Goal: Information Seeking & Learning: Learn about a topic

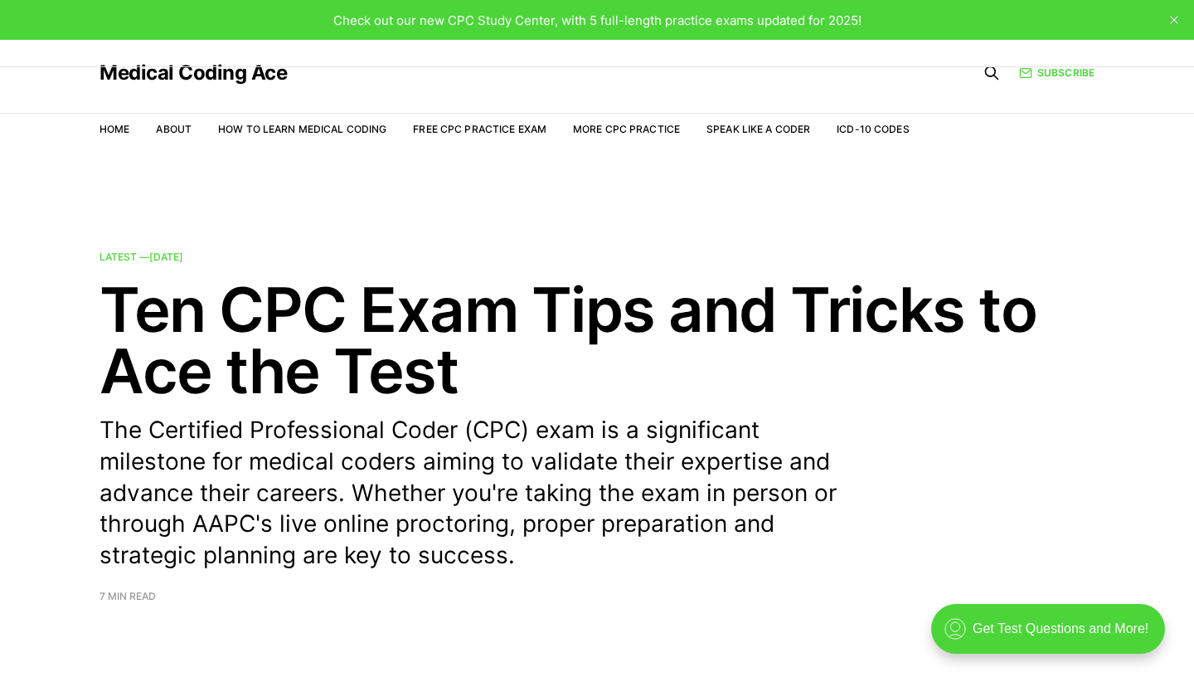
drag, startPoint x: 0, startPoint y: 0, endPoint x: 536, endPoint y: 86, distance: 542.6
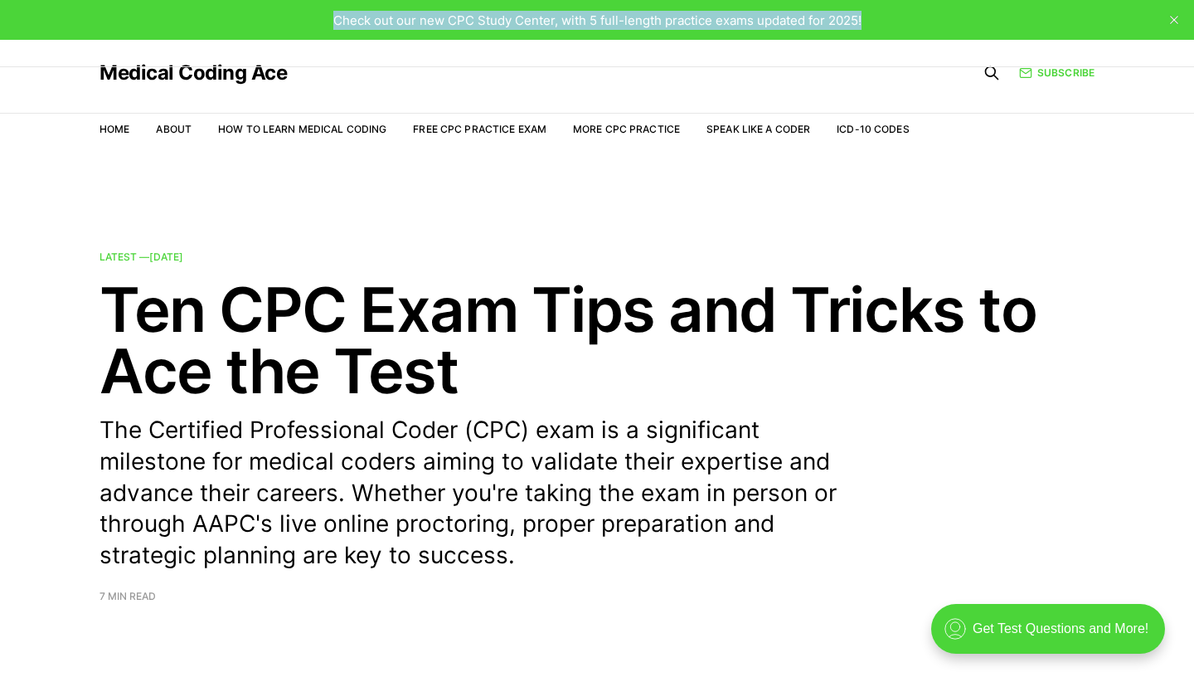
drag, startPoint x: 759, startPoint y: 150, endPoint x: 620, endPoint y: 148, distance: 138.5
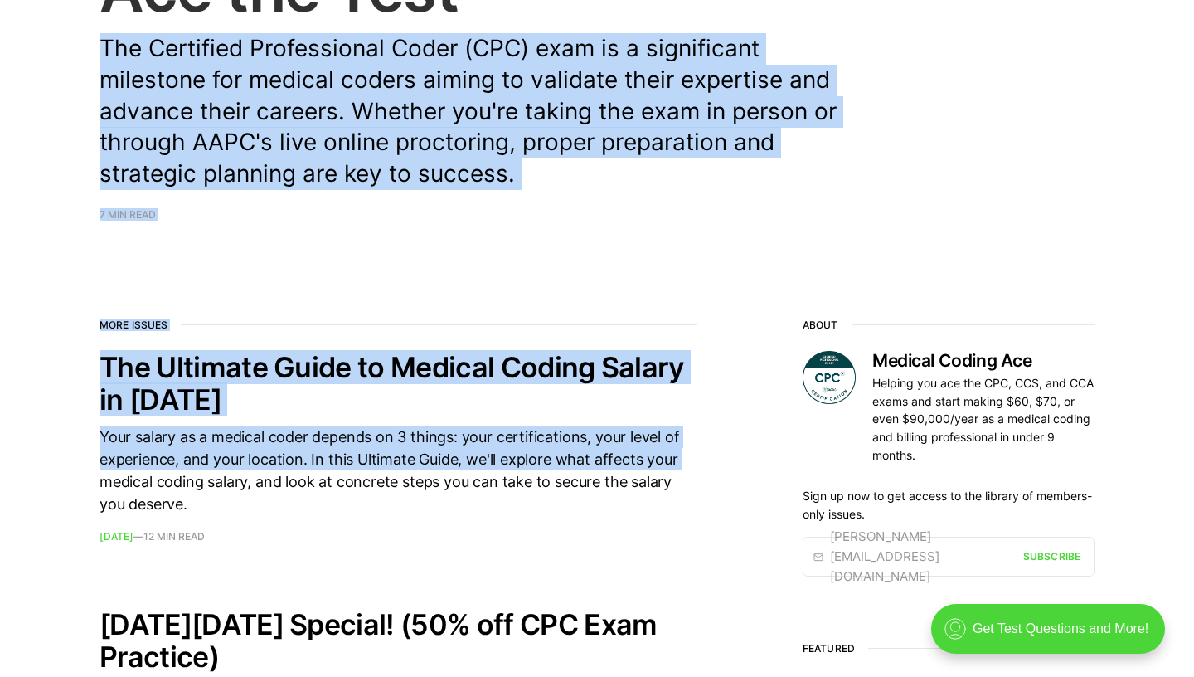
scroll to position [289, 0]
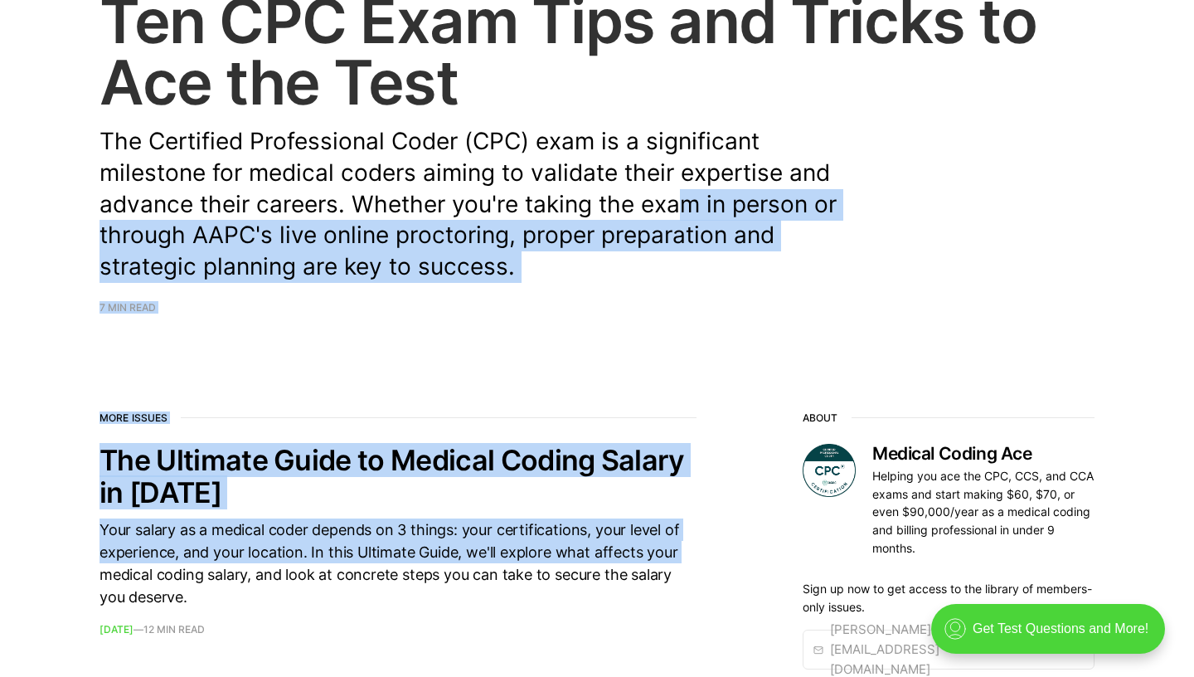
drag, startPoint x: 723, startPoint y: 191, endPoint x: 664, endPoint y: 222, distance: 66.8
click at [578, 273] on p "The Certified Professional Coder (CPC) exam is a significant milestone for medi…" at bounding box center [481, 204] width 763 height 157
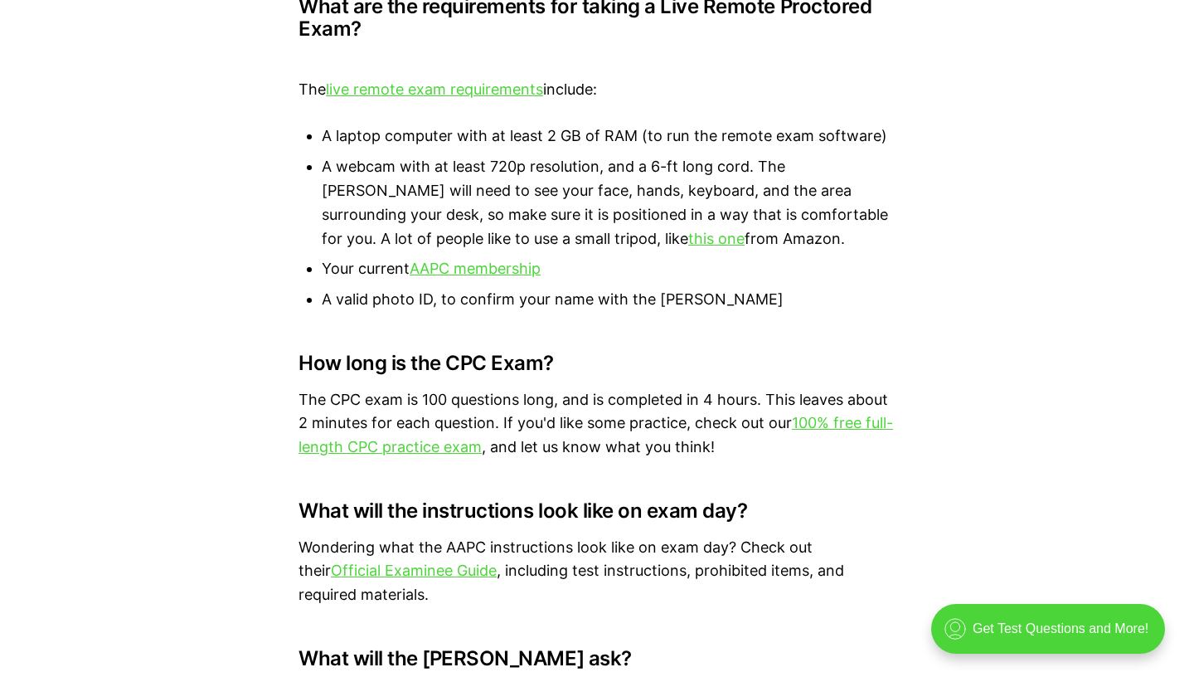
scroll to position [5237, 0]
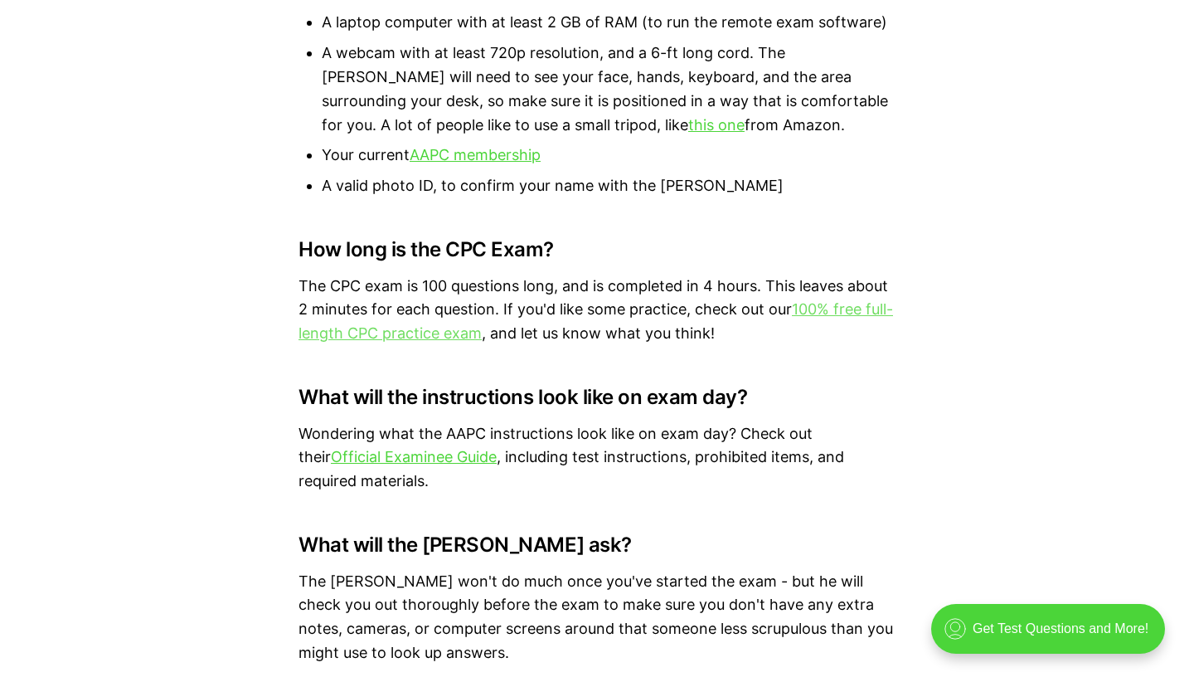
click at [453, 308] on link "100% free full-length CPC practice exam" at bounding box center [596, 320] width 595 height 41
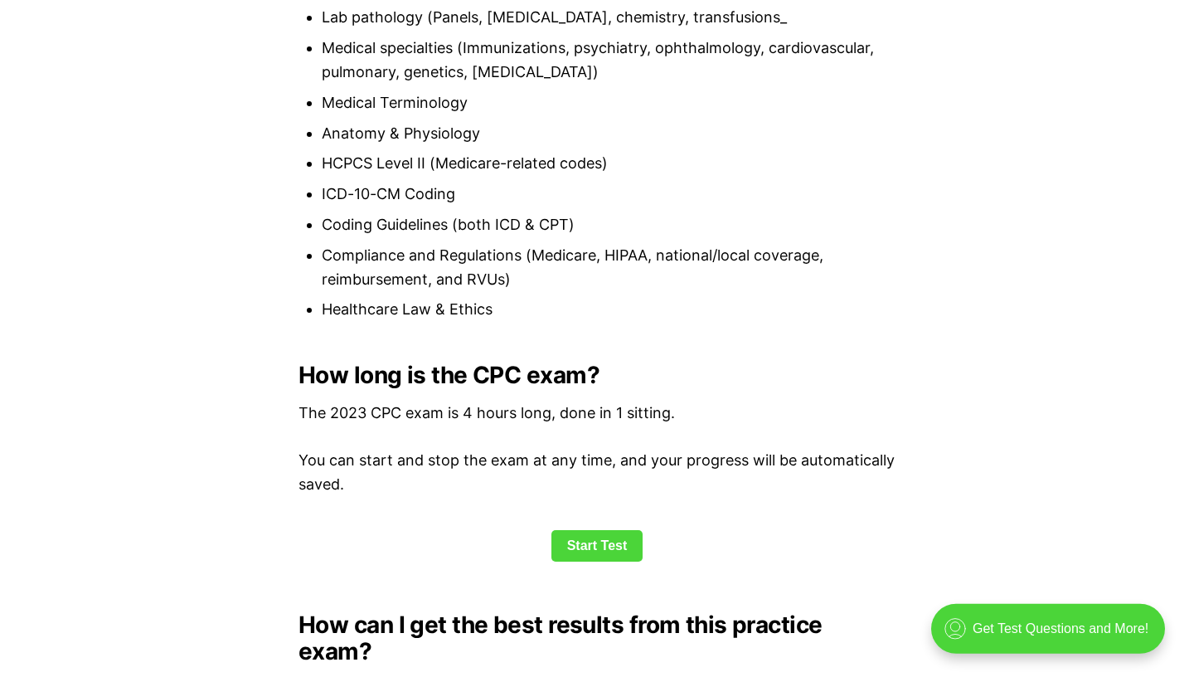
scroll to position [1949, 0]
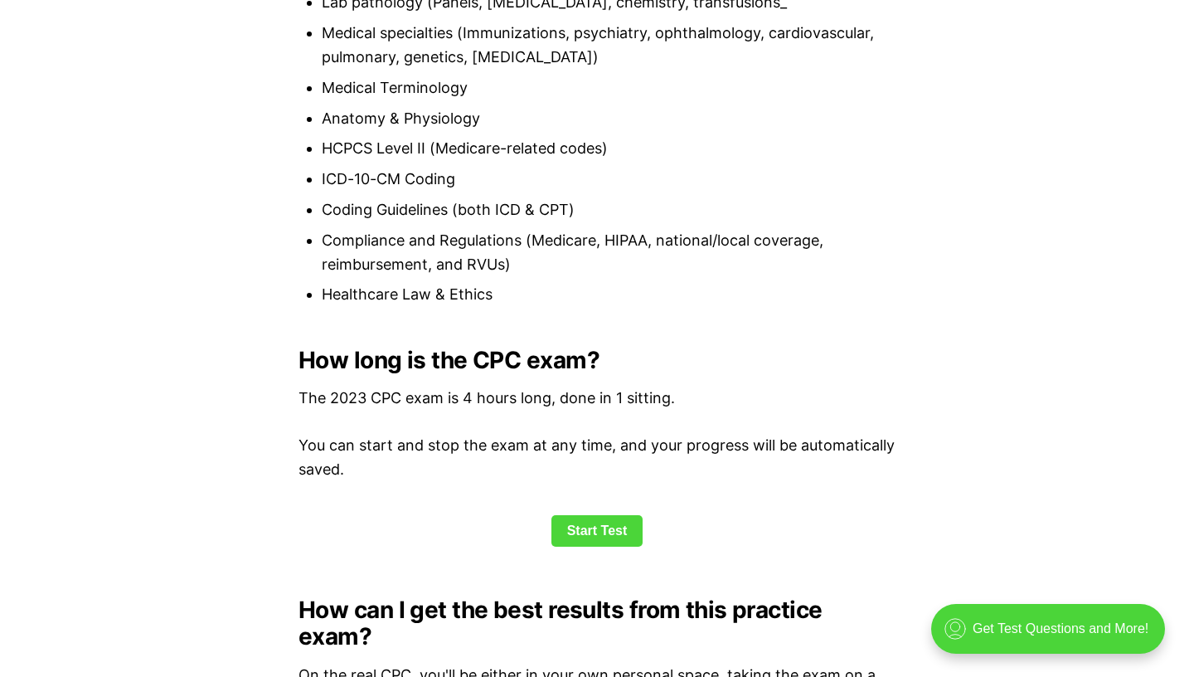
click at [521, 476] on p "You can start and stop the exam at any time, and your progress will be automati…" at bounding box center [597, 458] width 597 height 48
click at [597, 544] on link "Start Test" at bounding box center [597, 531] width 92 height 32
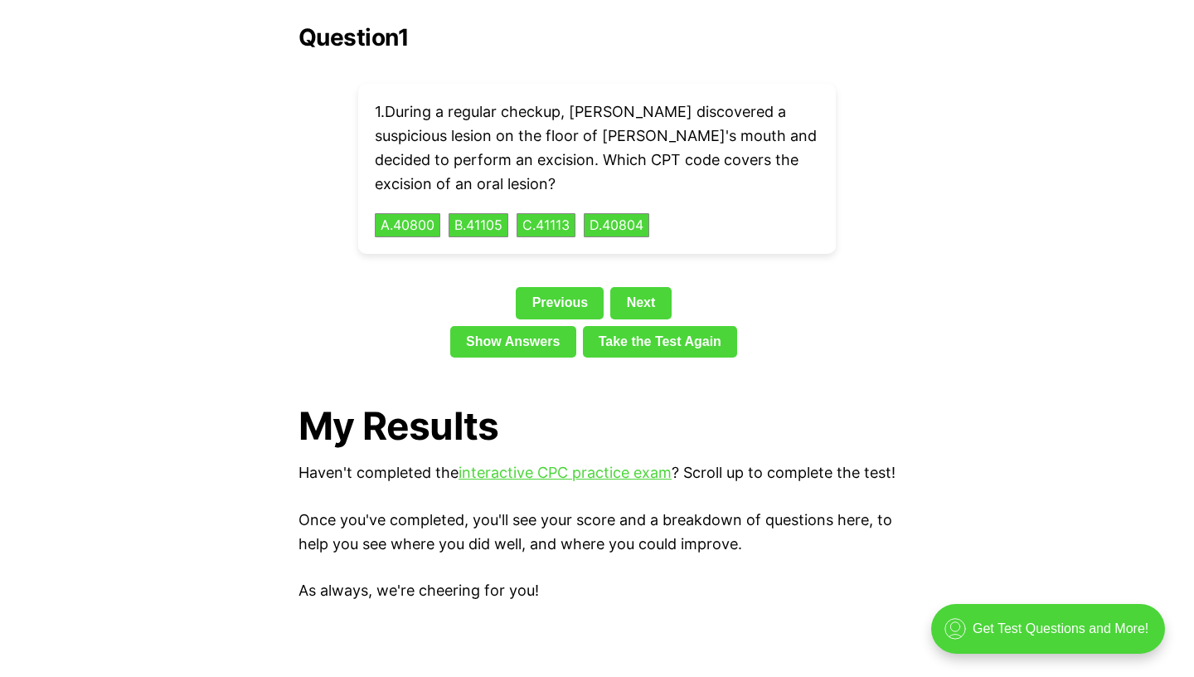
scroll to position [3804, 0]
click at [623, 297] on div "Previous Next" at bounding box center [597, 305] width 597 height 38
click at [632, 286] on link "Next" at bounding box center [640, 302] width 61 height 32
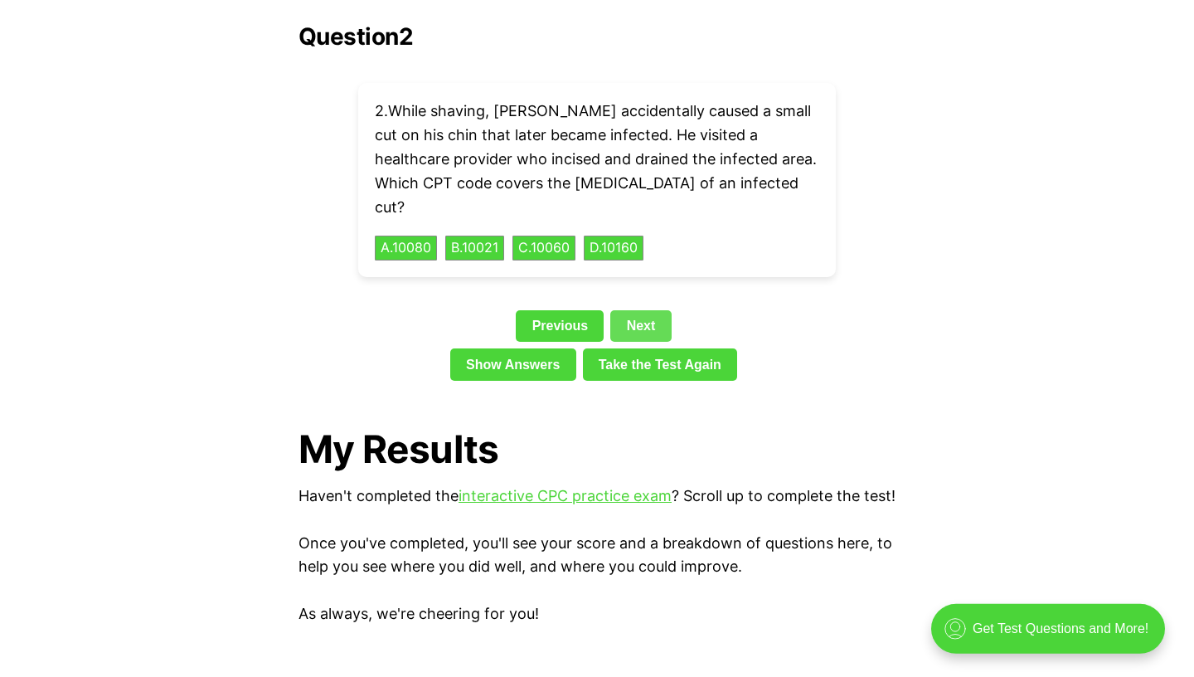
click at [632, 310] on link "Next" at bounding box center [640, 326] width 61 height 32
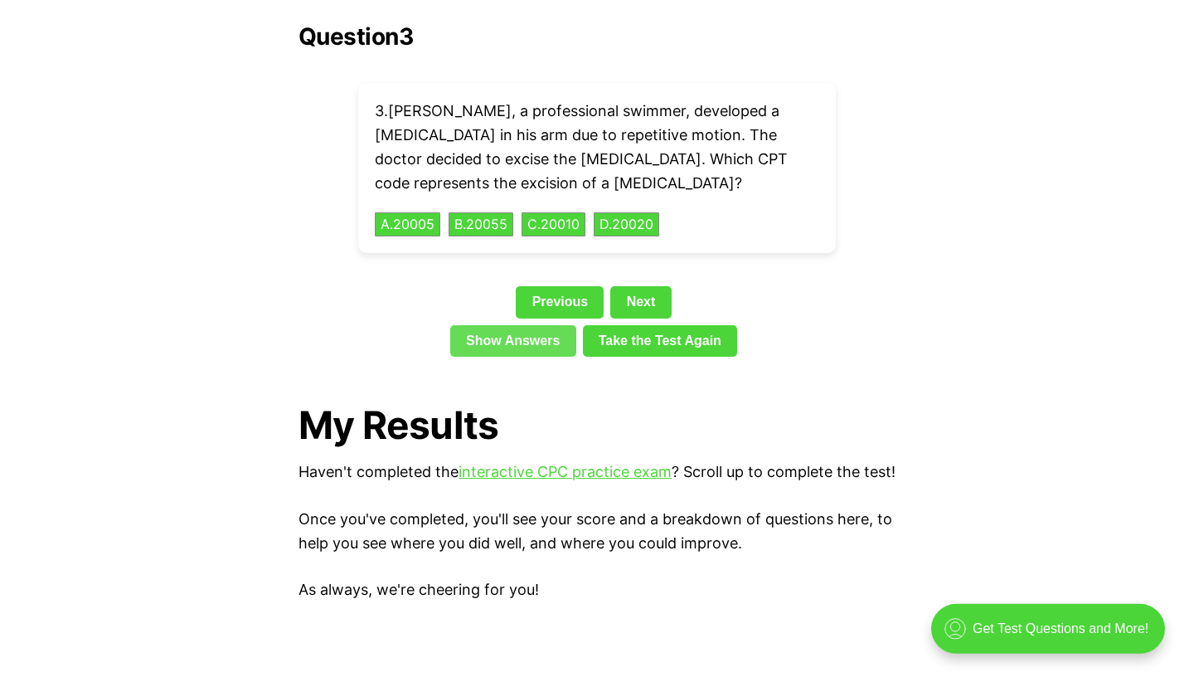
click at [550, 325] on link "Show Answers" at bounding box center [513, 341] width 126 height 32
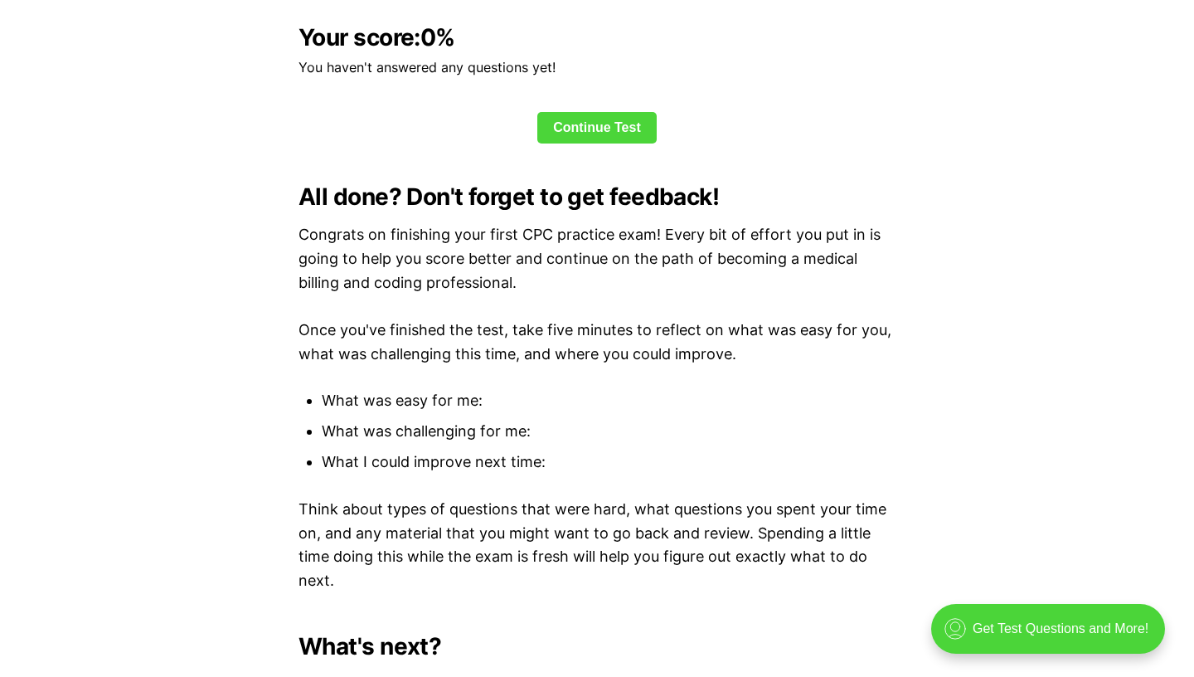
scroll to position [4422, 0]
click at [550, 318] on p "Once you've finished the test, take five minutes to reflect on what was easy fo…" at bounding box center [597, 342] width 597 height 48
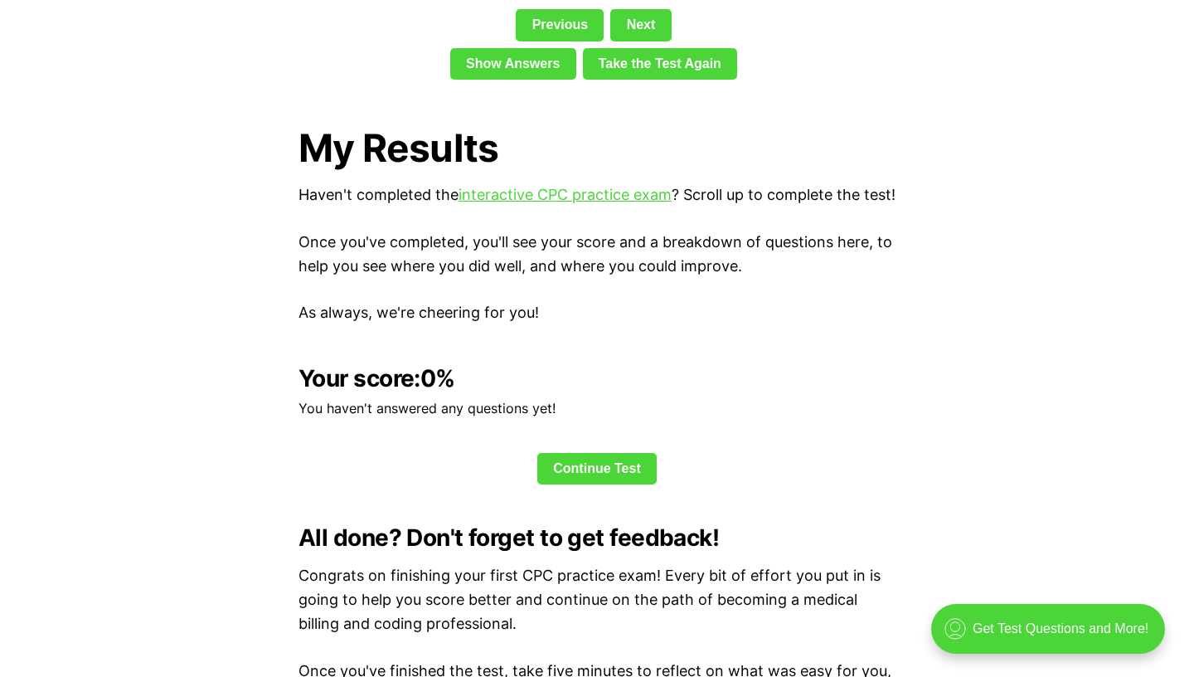
scroll to position [3749, 0]
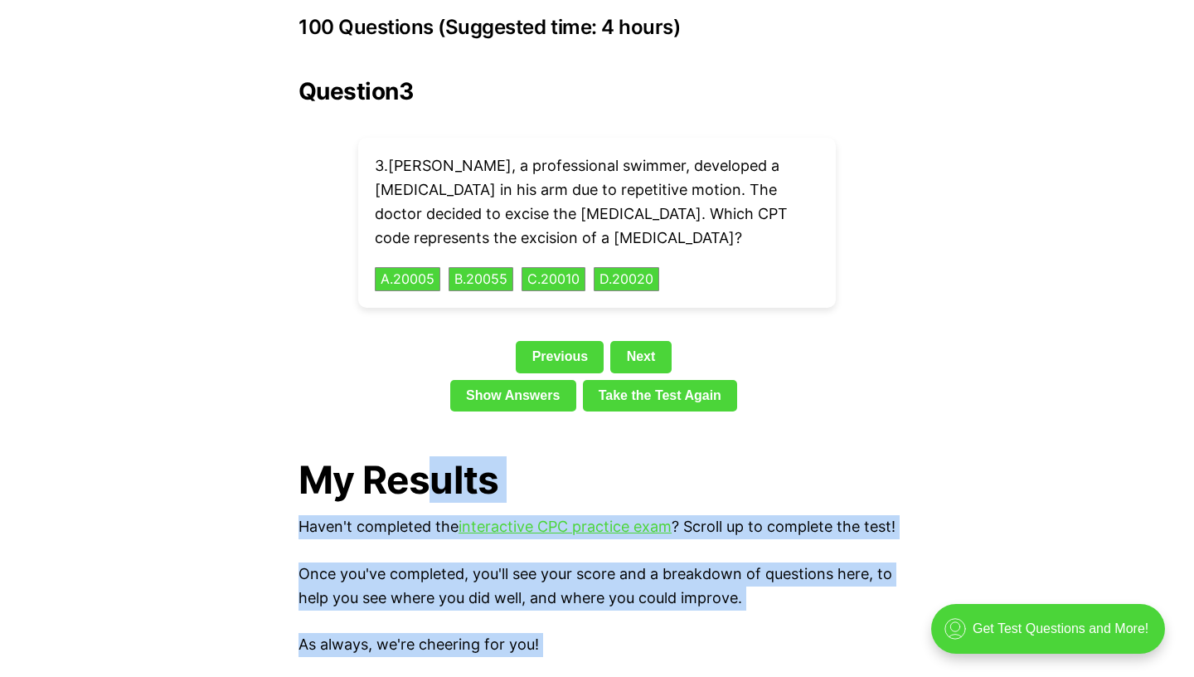
drag, startPoint x: 550, startPoint y: 302, endPoint x: 420, endPoint y: 420, distance: 174.9
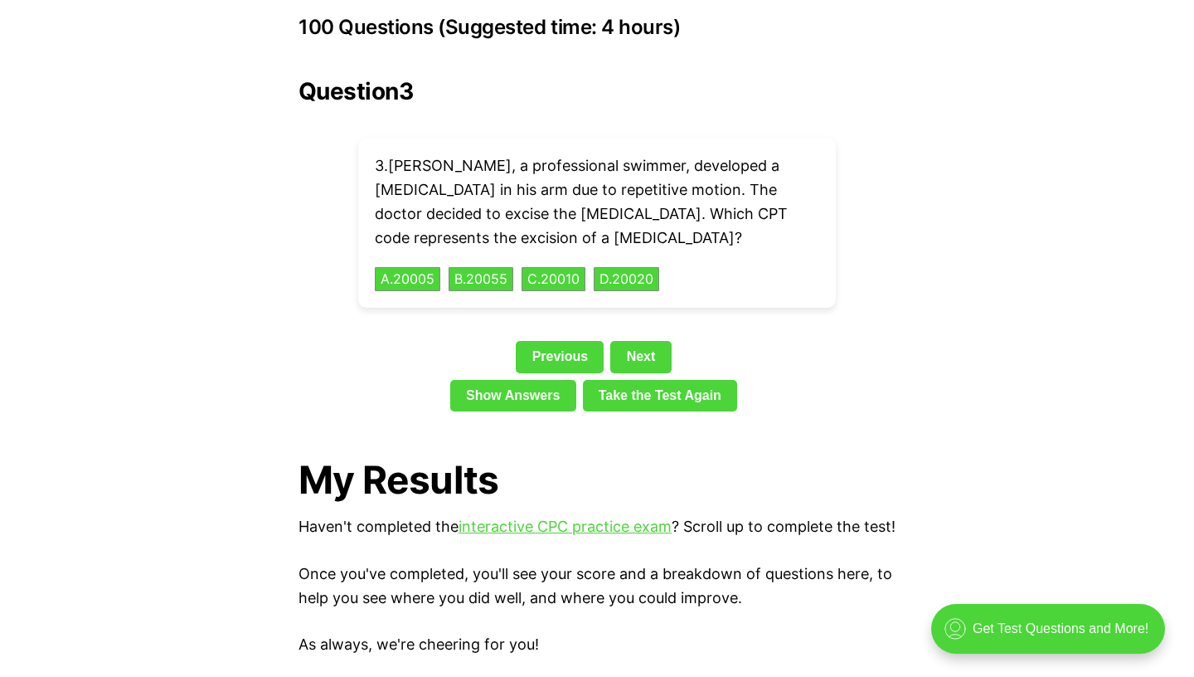
click at [416, 266] on button "A . 20005" at bounding box center [407, 279] width 69 height 26
click at [421, 311] on div "Question 4 4 . Ella's doctor suspected she might have diabetes. He ordered a He…" at bounding box center [597, 248] width 597 height 340
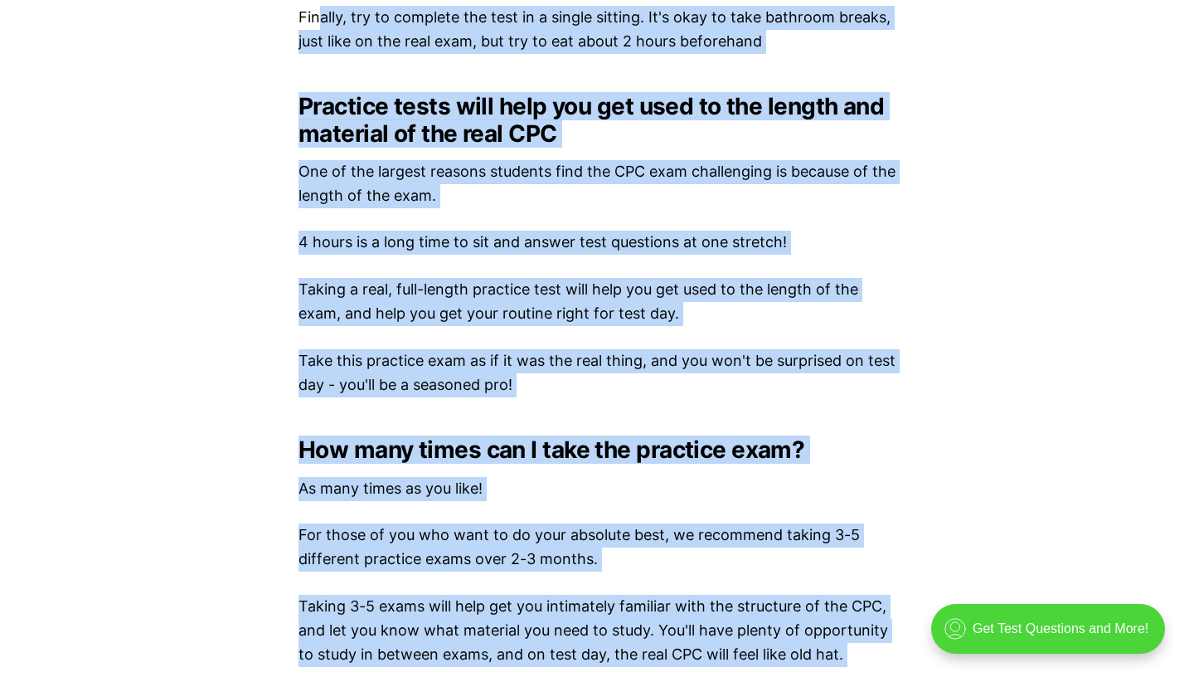
scroll to position [2796, 0]
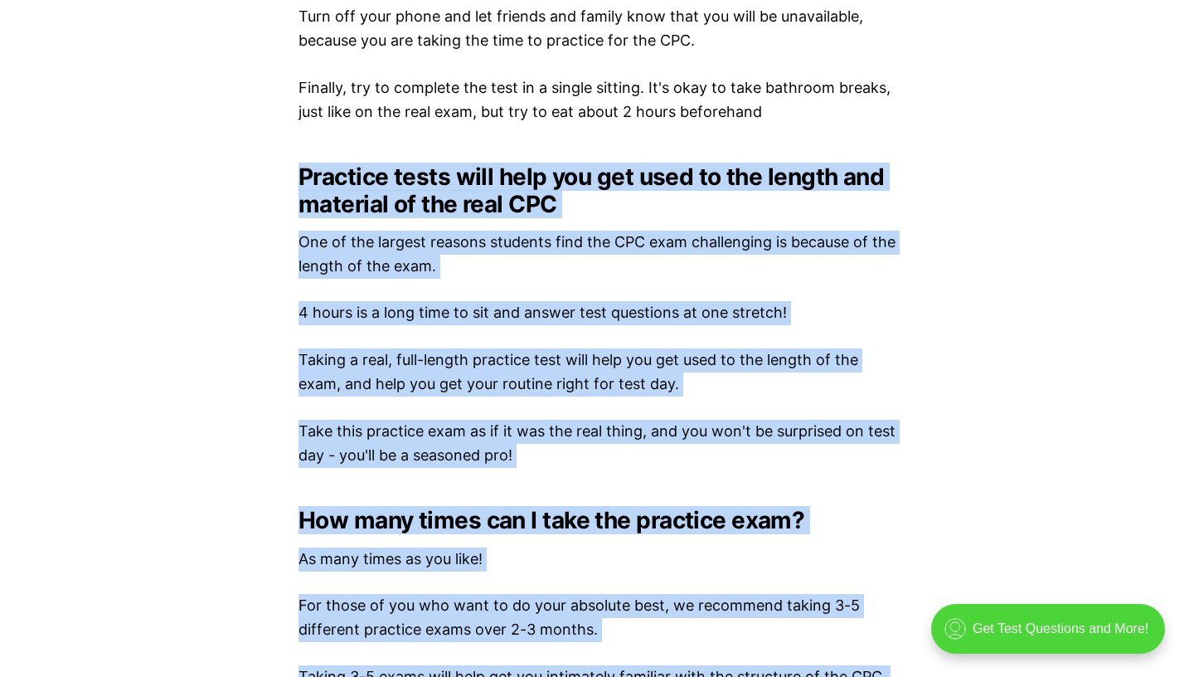
drag, startPoint x: 421, startPoint y: 311, endPoint x: 246, endPoint y: 147, distance: 239.9
click at [246, 147] on article "By Medical Coding Ace — Sep 10, 2023 How to Pass CPC Exam: Free CPC Practice Ex…" at bounding box center [597, 69] width 1194 height 5292
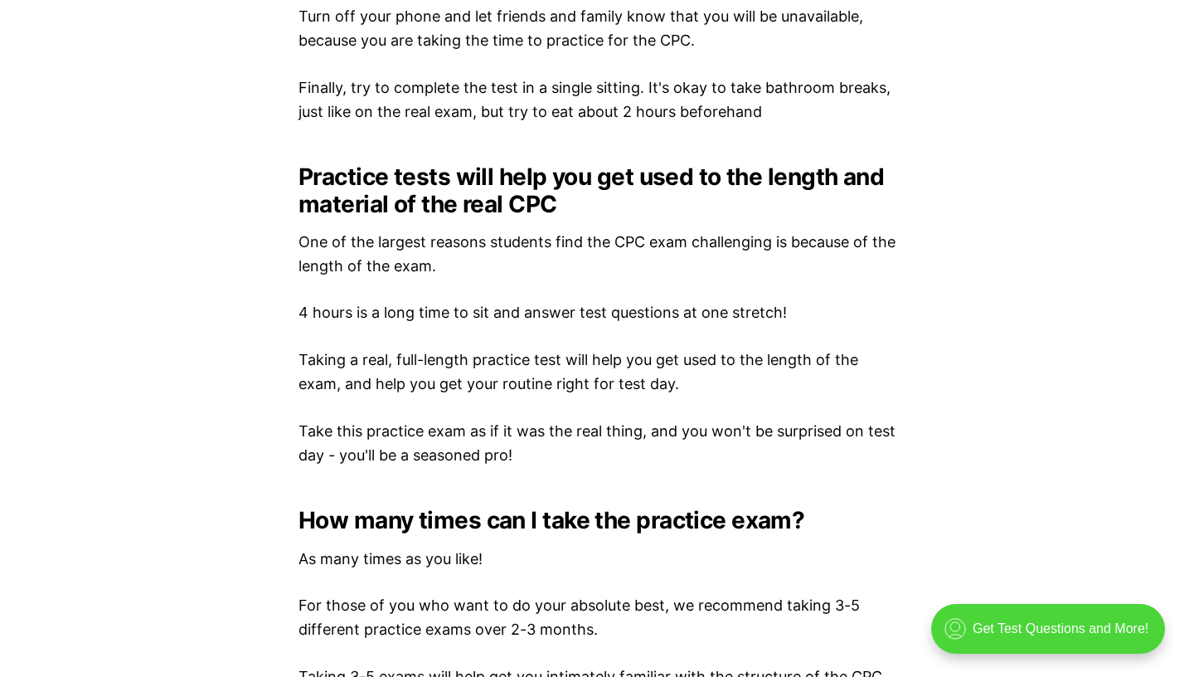
click at [246, 147] on div "💡 Heads up! Our practice exams have been updated for 2025. Check out our free, …" at bounding box center [597, 228] width 1194 height 4661
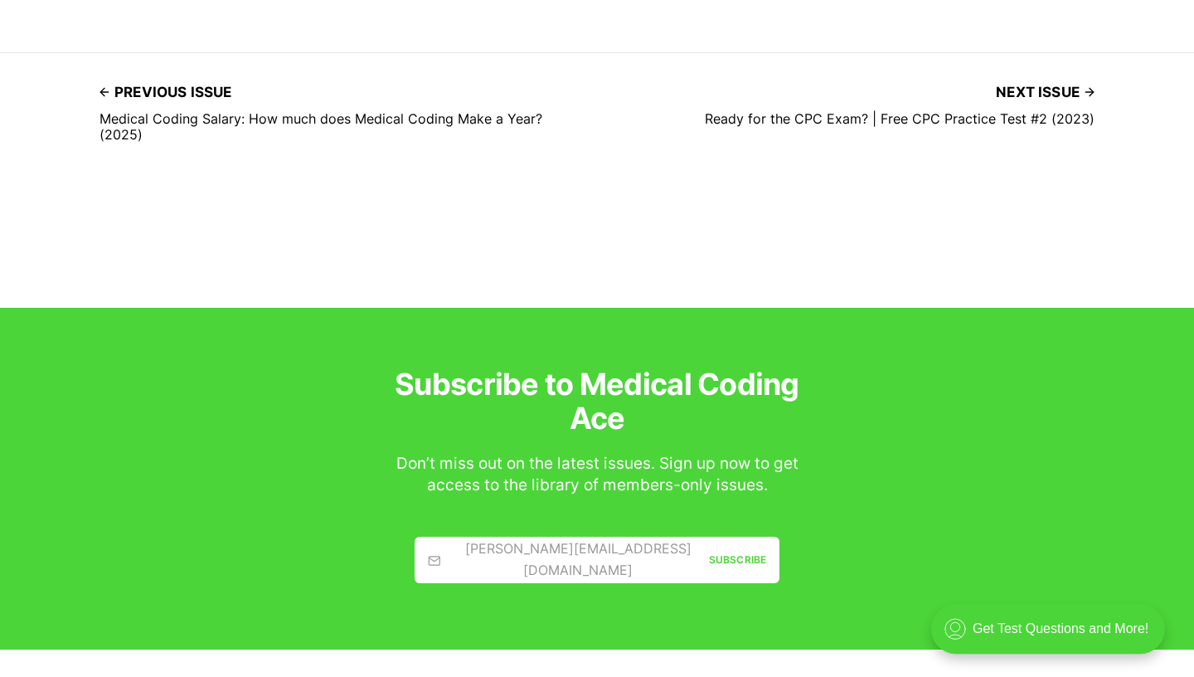
scroll to position [5395, 0]
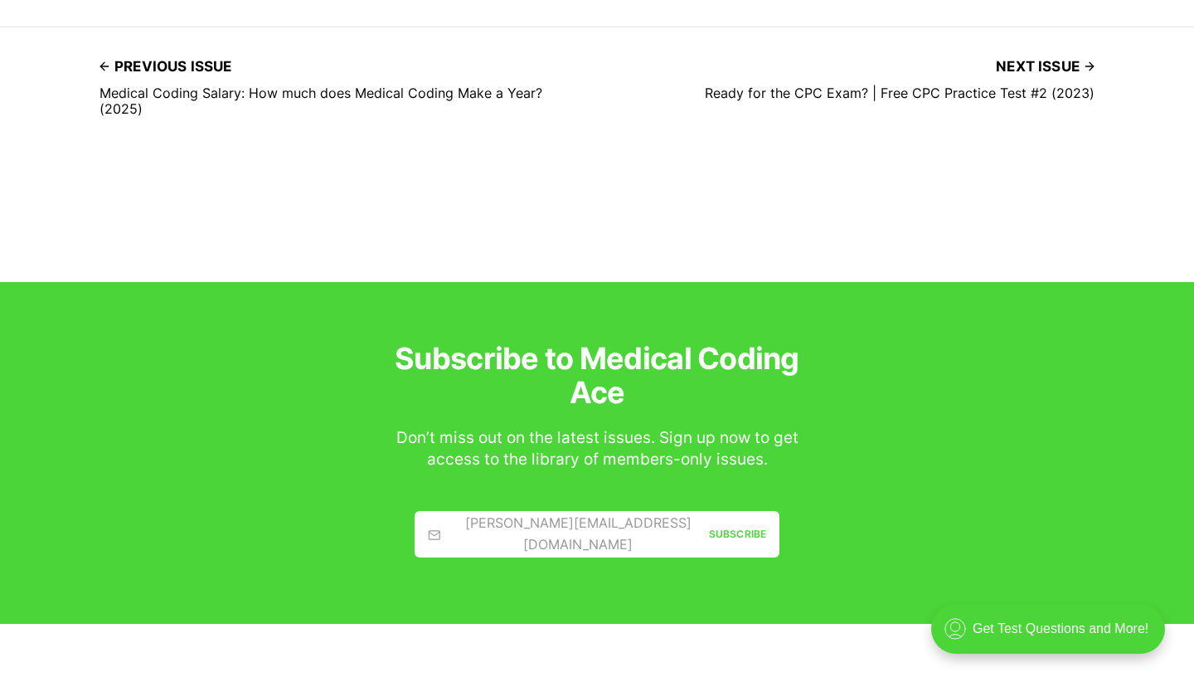
scroll to position [3804, 0]
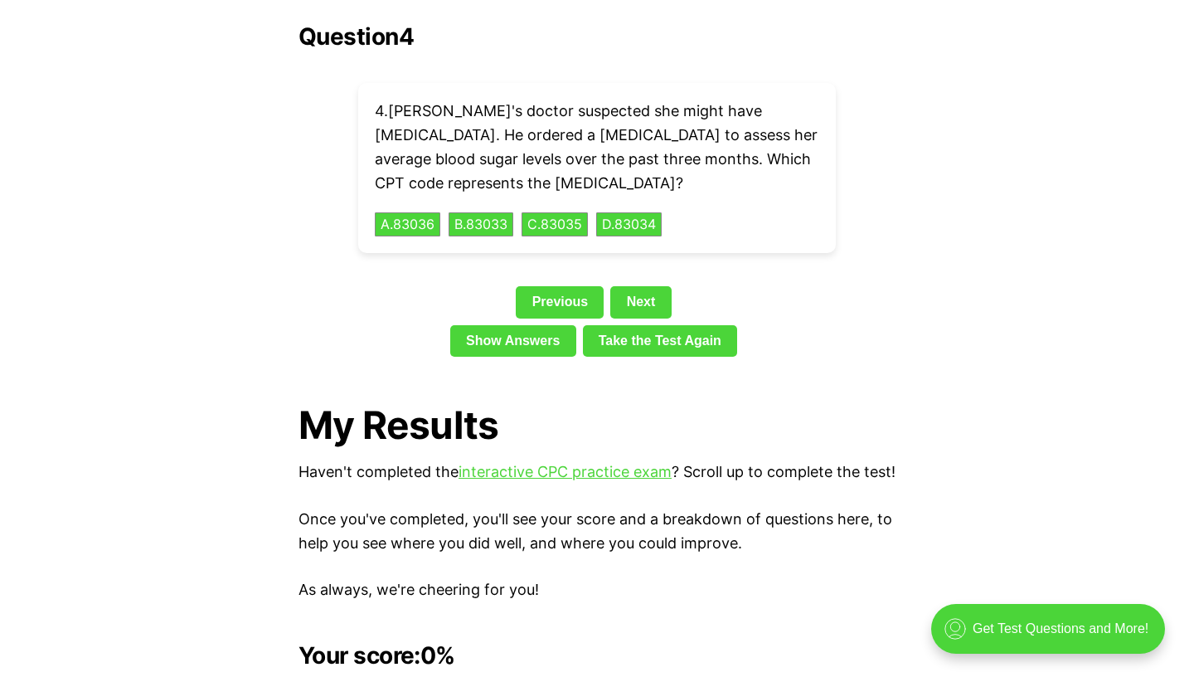
scroll to position [1949, 0]
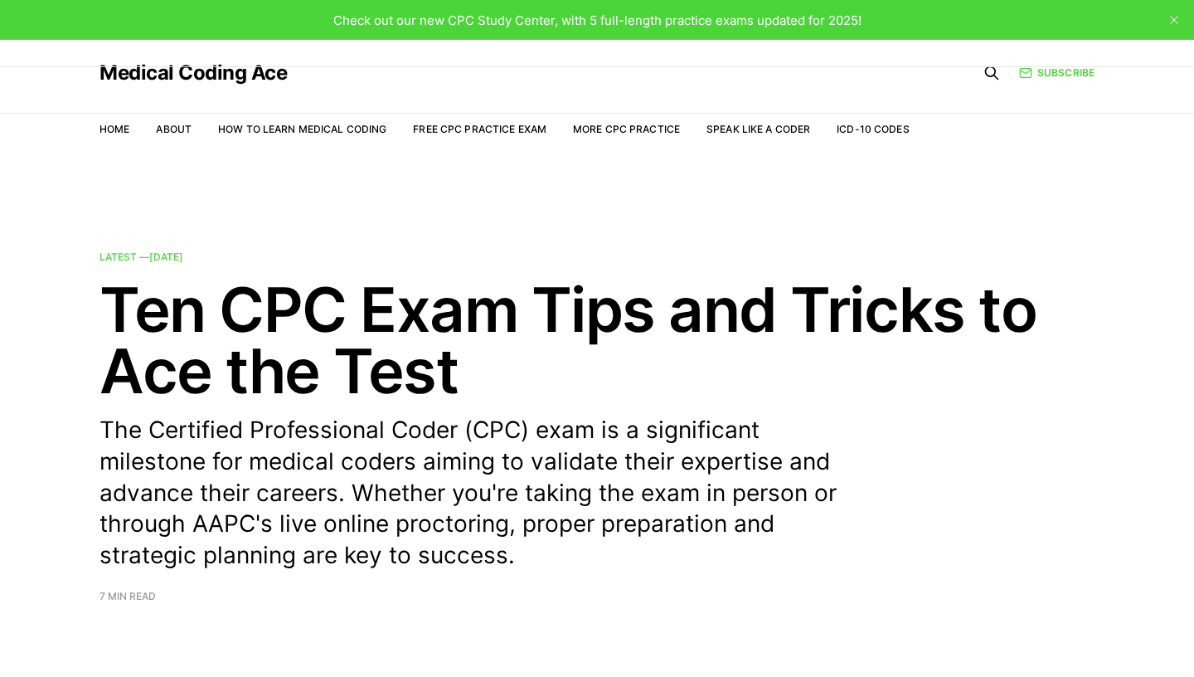
scroll to position [328, 0]
